Goal: Information Seeking & Learning: Find specific fact

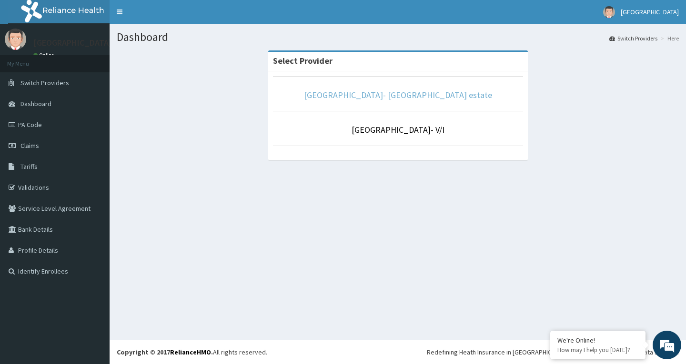
click at [429, 92] on link "[GEOGRAPHIC_DATA]- [GEOGRAPHIC_DATA] estate" at bounding box center [398, 95] width 188 height 11
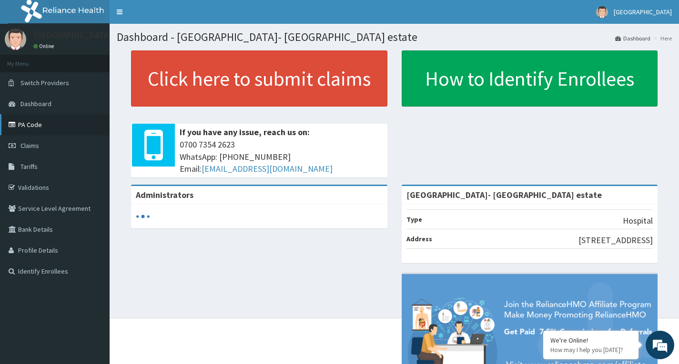
click at [29, 124] on link "PA Code" at bounding box center [55, 124] width 110 height 21
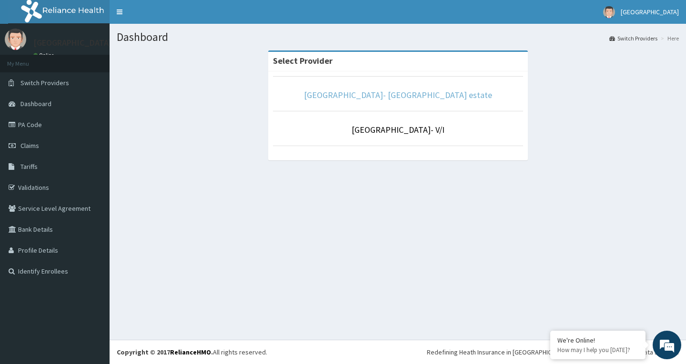
click at [413, 99] on link "[GEOGRAPHIC_DATA]- [GEOGRAPHIC_DATA] estate" at bounding box center [398, 95] width 188 height 11
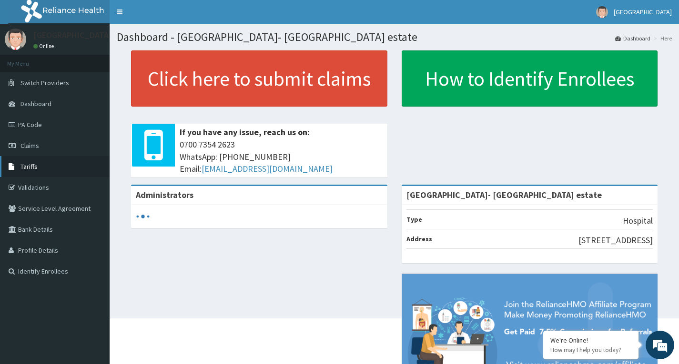
click at [27, 163] on span "Tariffs" at bounding box center [28, 166] width 17 height 9
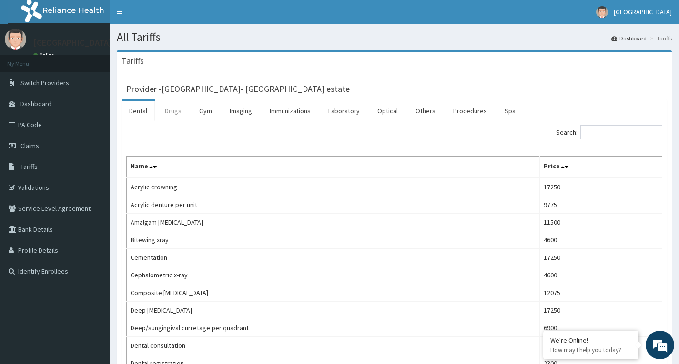
click at [172, 111] on link "Drugs" at bounding box center [173, 111] width 32 height 20
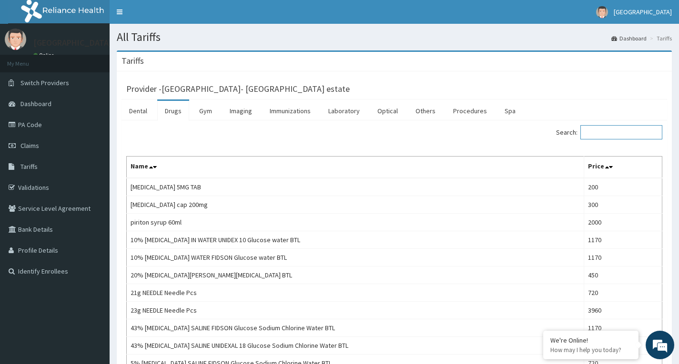
click at [616, 128] on input "Search:" at bounding box center [621, 132] width 82 height 14
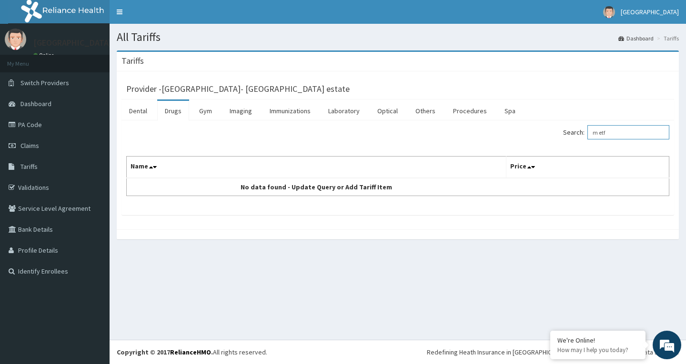
click at [606, 132] on input "m etf" at bounding box center [628, 132] width 82 height 14
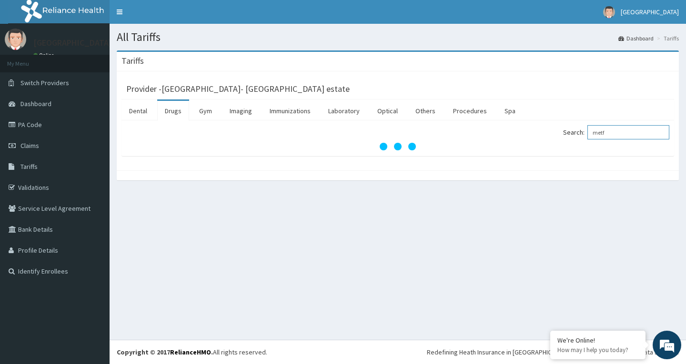
click at [618, 134] on input "metf" at bounding box center [628, 132] width 82 height 14
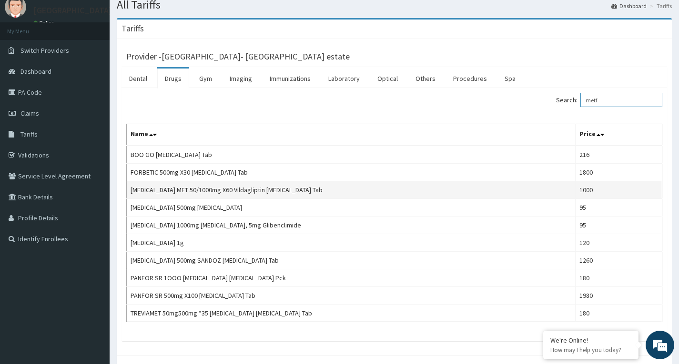
scroll to position [48, 0]
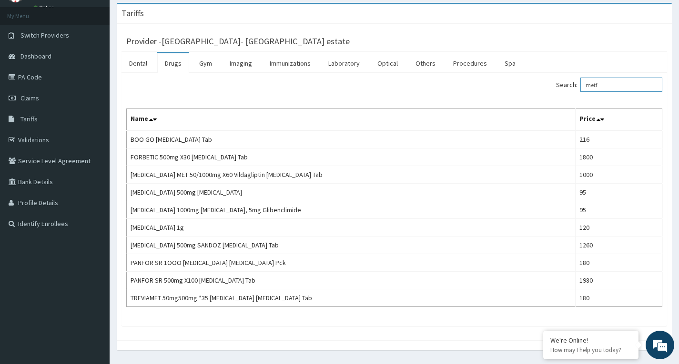
type input "metf"
